Goal: Information Seeking & Learning: Check status

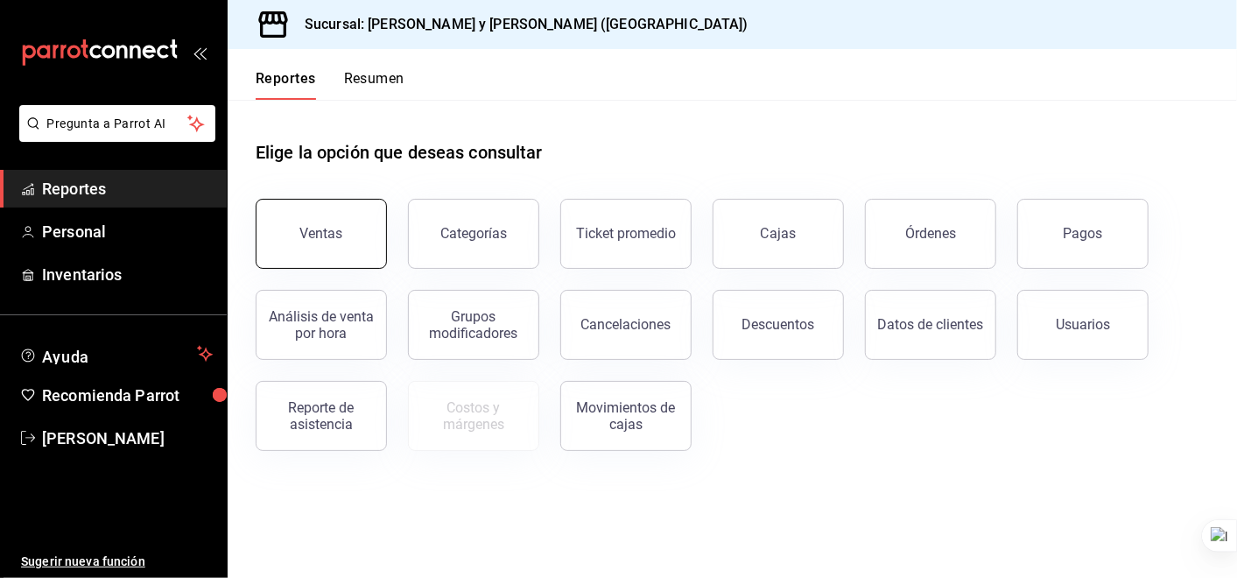
click at [272, 200] on div "Ventas" at bounding box center [311, 223] width 152 height 91
click at [323, 214] on button "Ventas" at bounding box center [321, 234] width 131 height 70
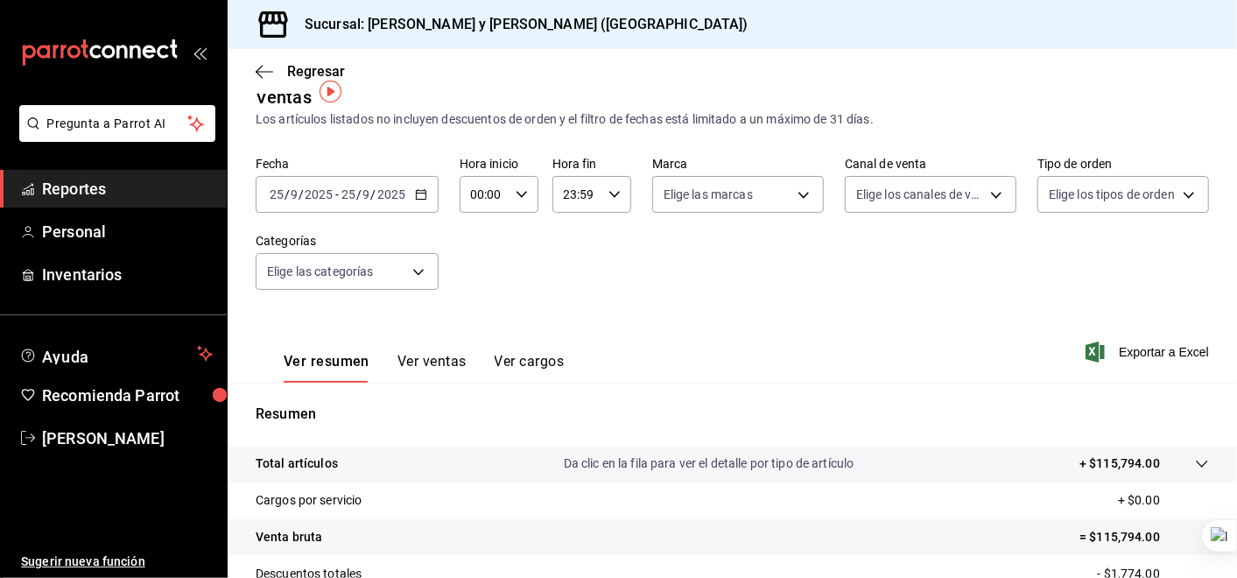
scroll to position [123, 0]
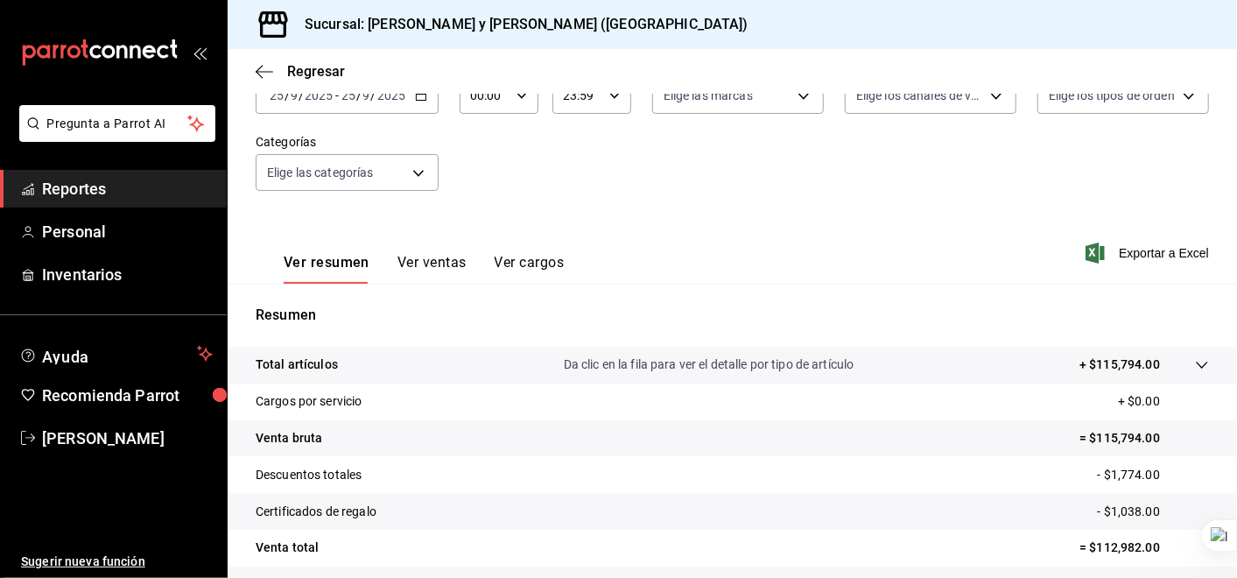
click at [1195, 365] on icon at bounding box center [1202, 365] width 14 height 14
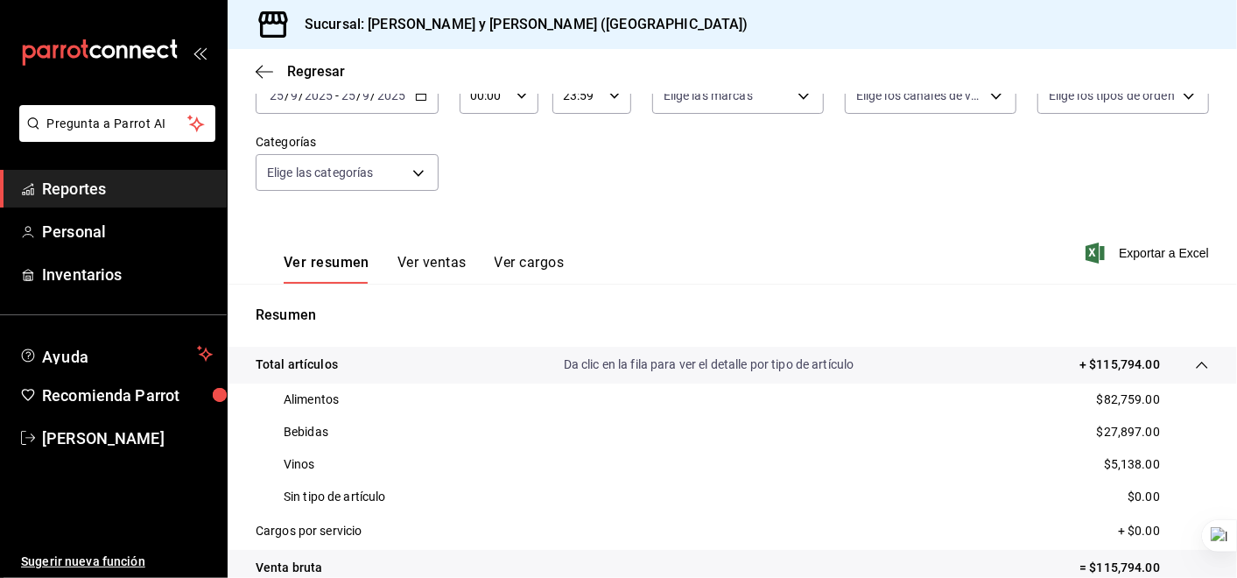
click at [256, 64] on icon "button" at bounding box center [265, 72] width 18 height 16
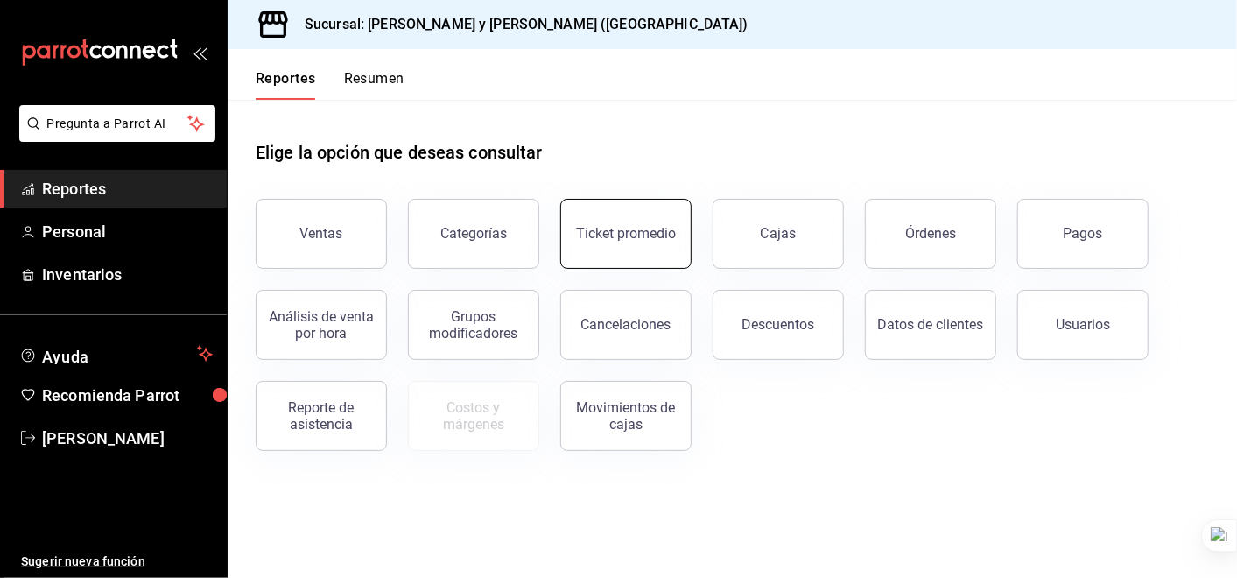
click at [621, 228] on div "Ticket promedio" at bounding box center [626, 233] width 100 height 17
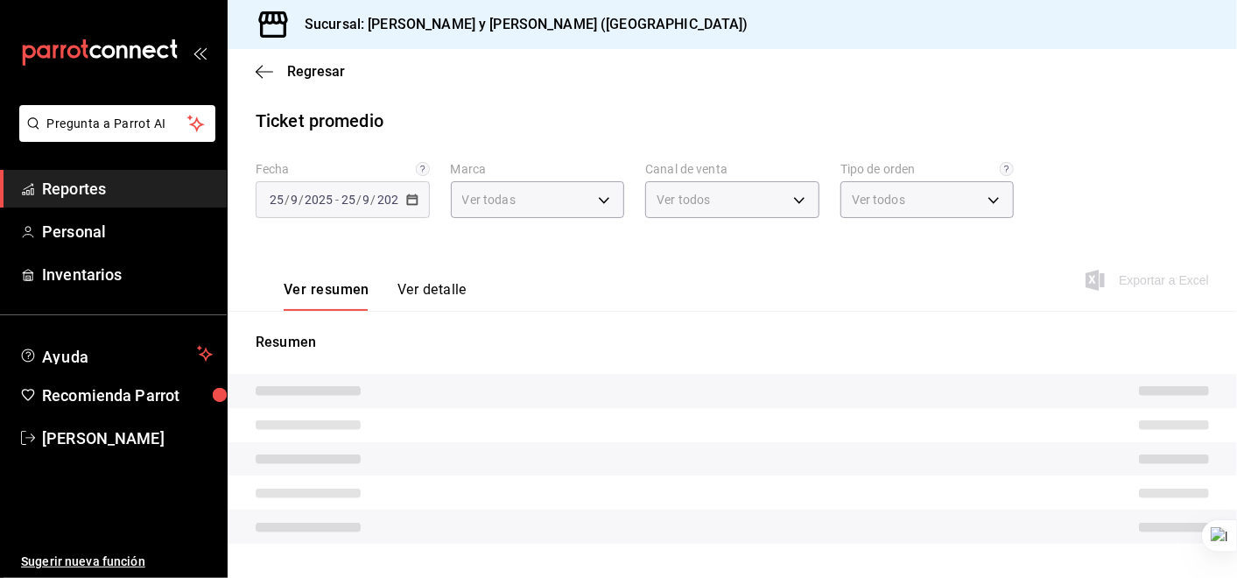
type input "5c4b5436-b9cd-4a1a-b4e8-85329c7394cf"
type input "PARROT,UBER_EATS,RAPPI,DIDI_FOOD,ONLINE"
type input "ba680d0a-1f34-4b04-824e-6ad3acaf04f7,2b77cb70-5460-4e10-9e7c-e3f2a48e8b4b,02b75…"
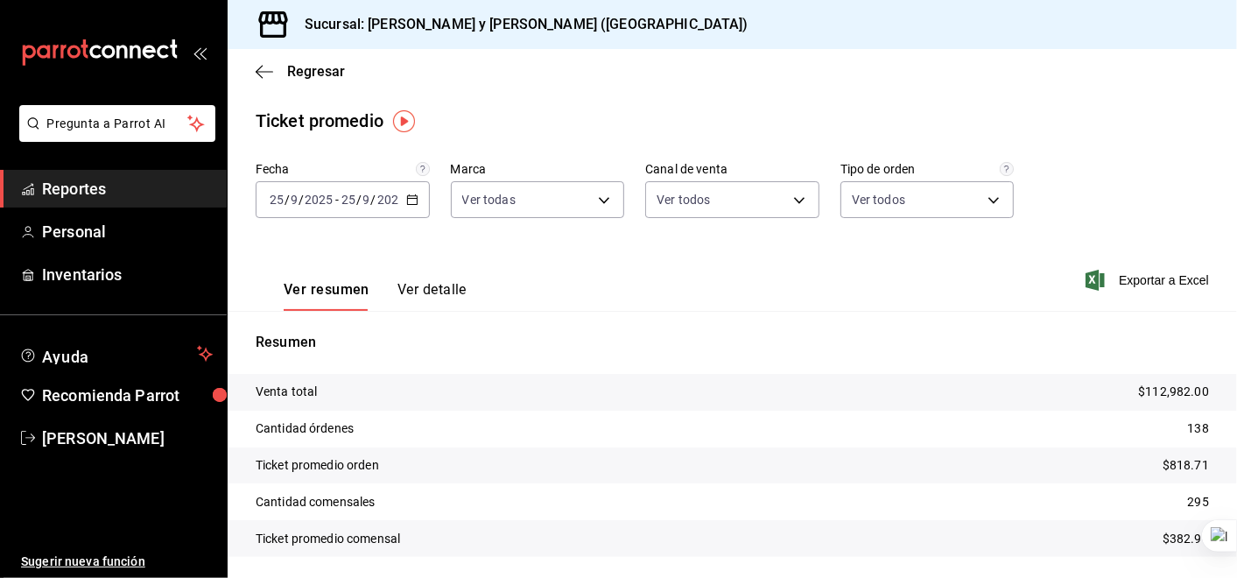
click at [411, 197] on icon "button" at bounding box center [412, 199] width 12 height 12
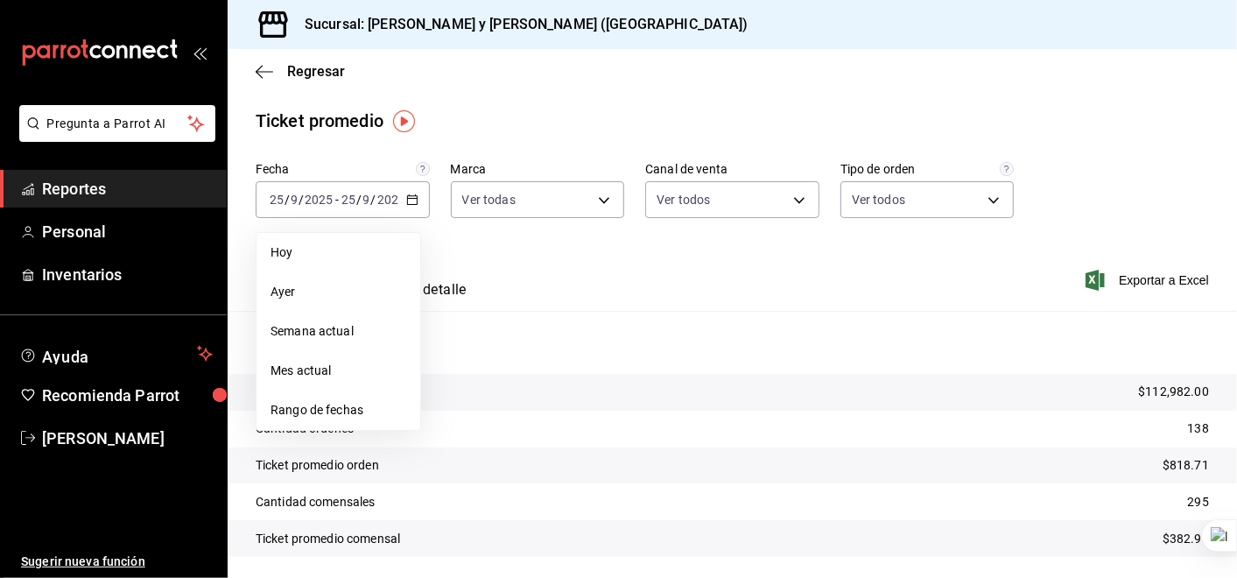
click at [347, 407] on span "Rango de fechas" at bounding box center [338, 410] width 136 height 18
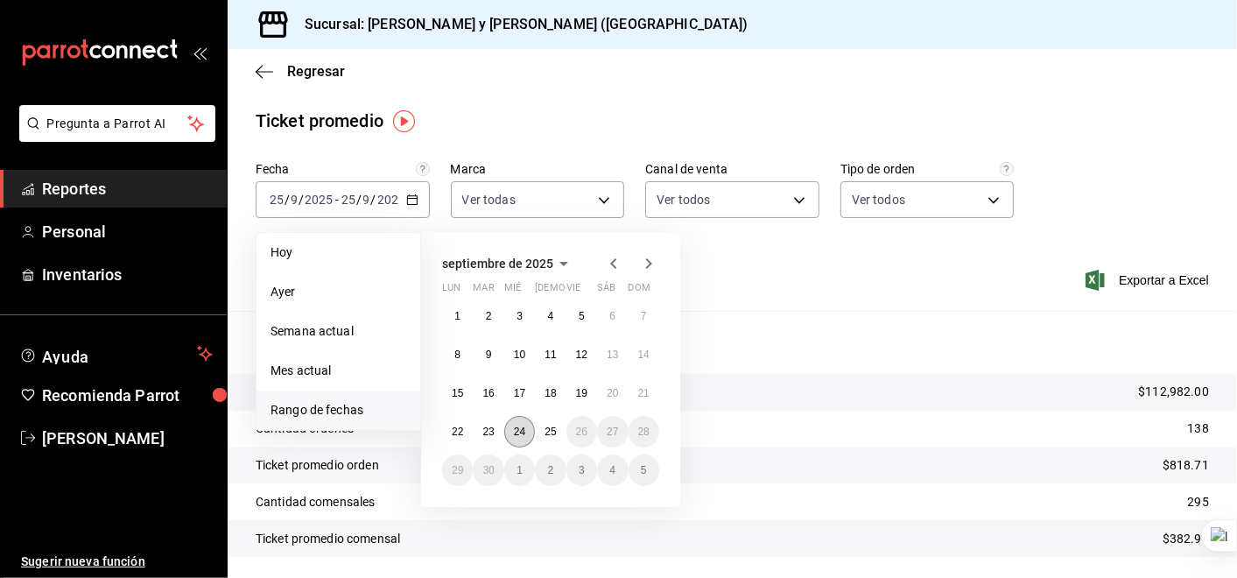
click at [528, 432] on button "24" at bounding box center [519, 432] width 31 height 32
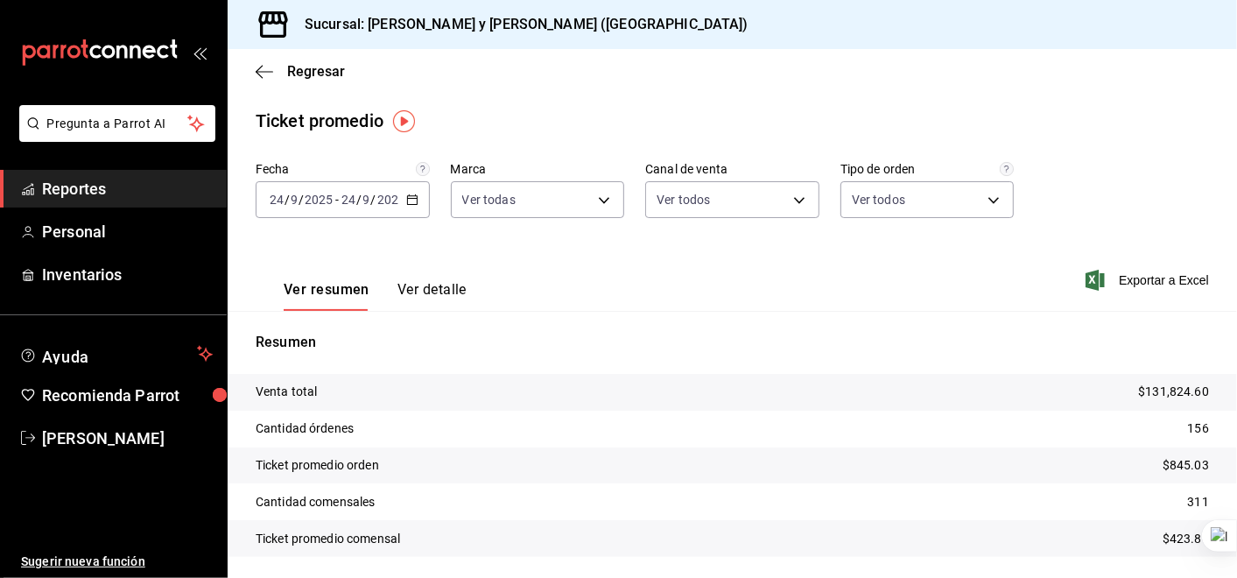
click at [410, 195] on \(Stroke\) "button" at bounding box center [412, 200] width 11 height 10
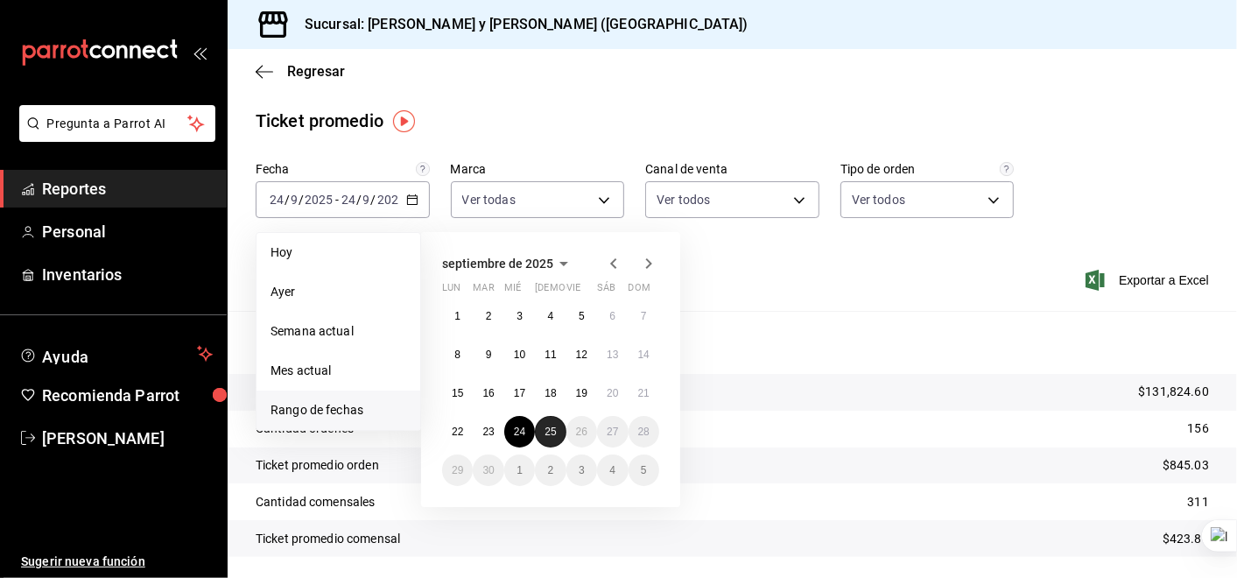
click at [550, 429] on abbr "25" at bounding box center [549, 431] width 11 height 12
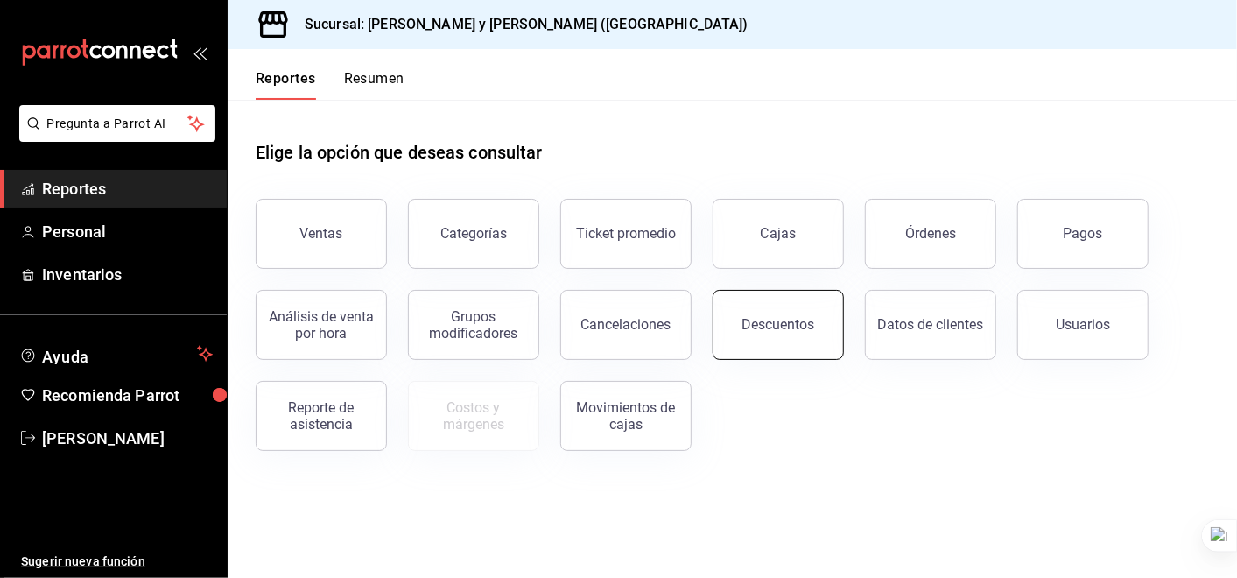
click at [788, 319] on div "Descuentos" at bounding box center [778, 324] width 73 height 17
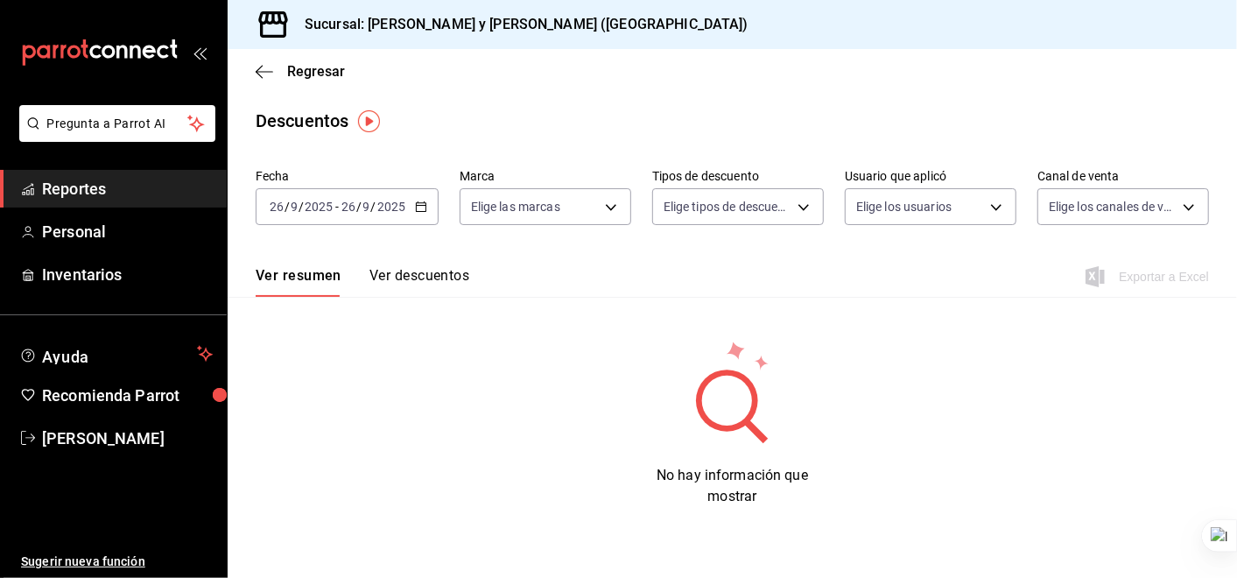
click at [418, 201] on icon "button" at bounding box center [421, 206] width 12 height 12
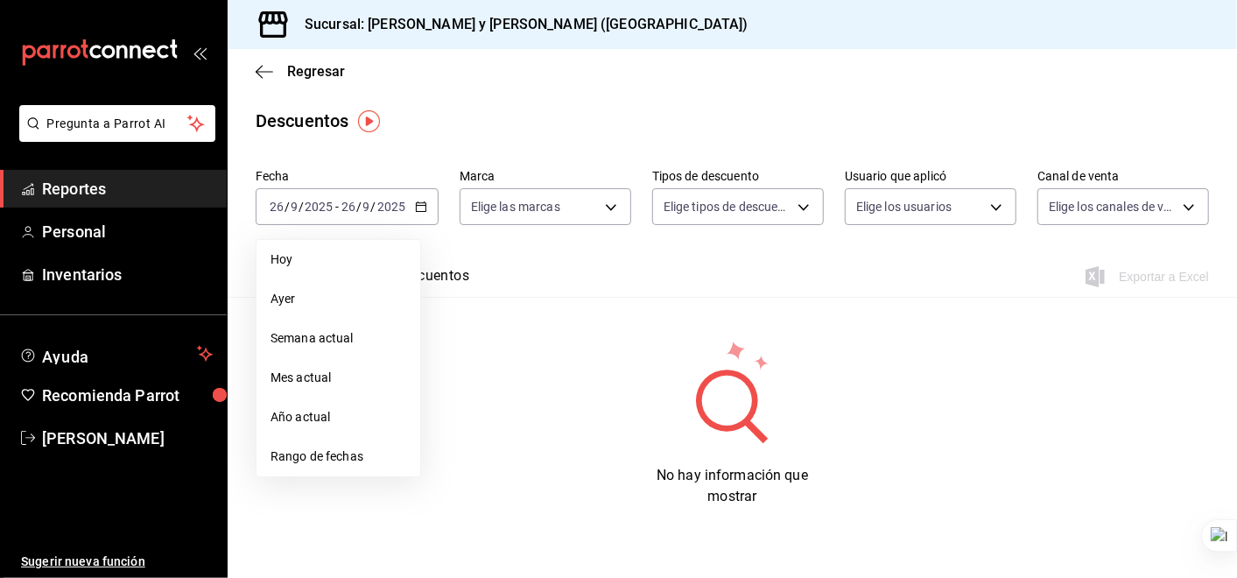
click at [331, 454] on span "Rango de fechas" at bounding box center [338, 456] width 136 height 18
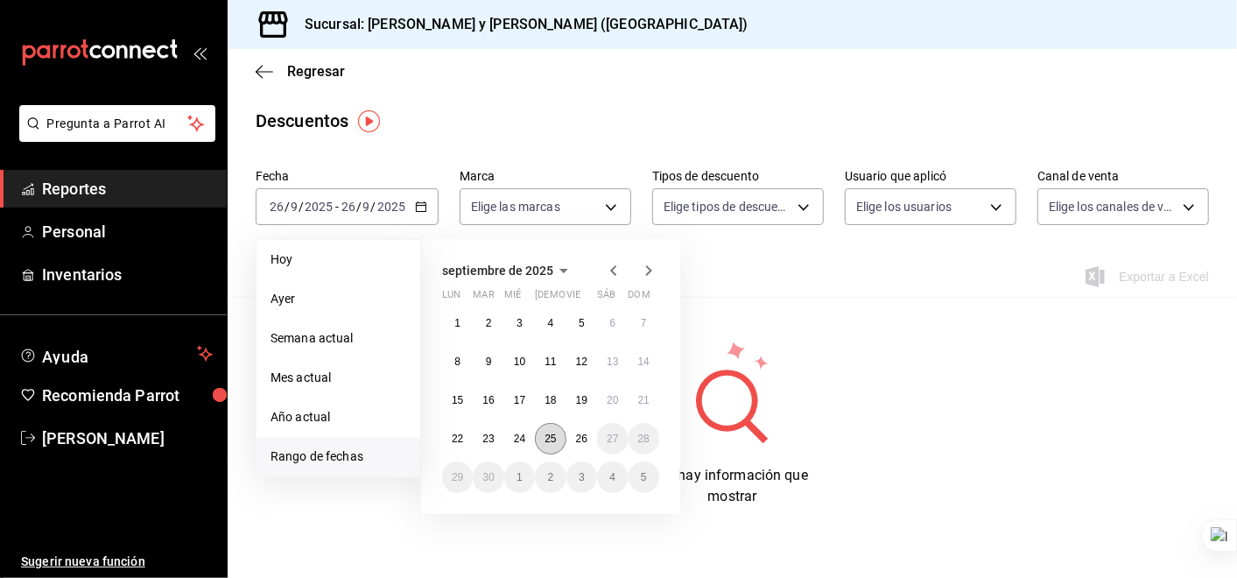
click at [553, 436] on abbr "25" at bounding box center [549, 438] width 11 height 12
